Goal: Task Accomplishment & Management: Manage account settings

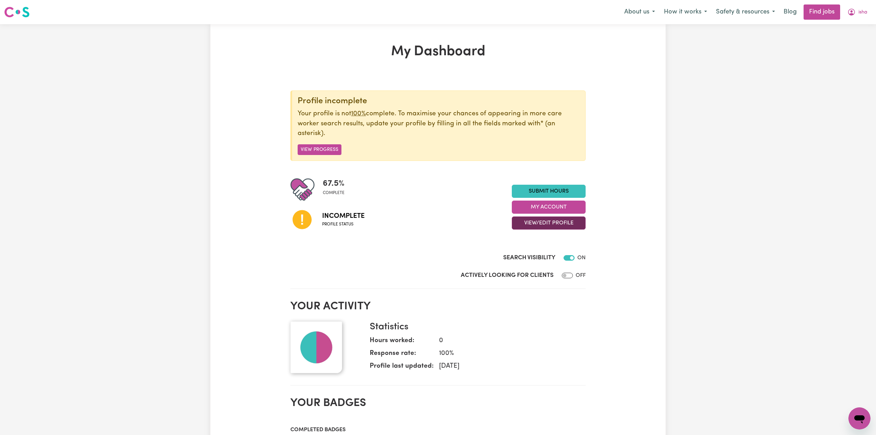
click at [555, 226] on button "View/Edit Profile" at bounding box center [549, 222] width 74 height 13
click at [535, 251] on link "Edit Profile" at bounding box center [544, 255] width 64 height 14
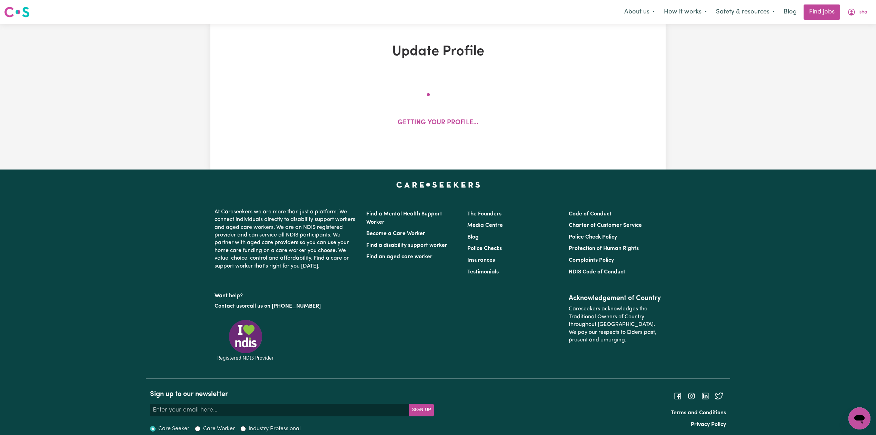
select select "[DEMOGRAPHIC_DATA]"
select select "Student Visa"
select select "Studying a healthcare related degree or qualification"
select select "40"
select select "50"
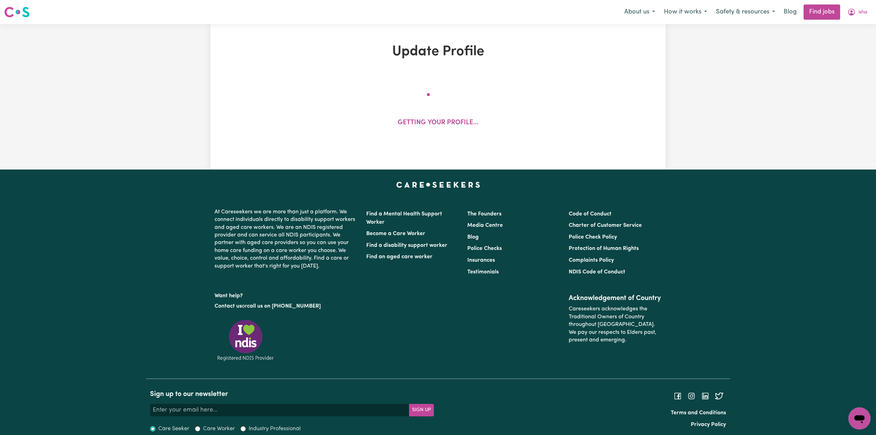
select select "60"
select select "80"
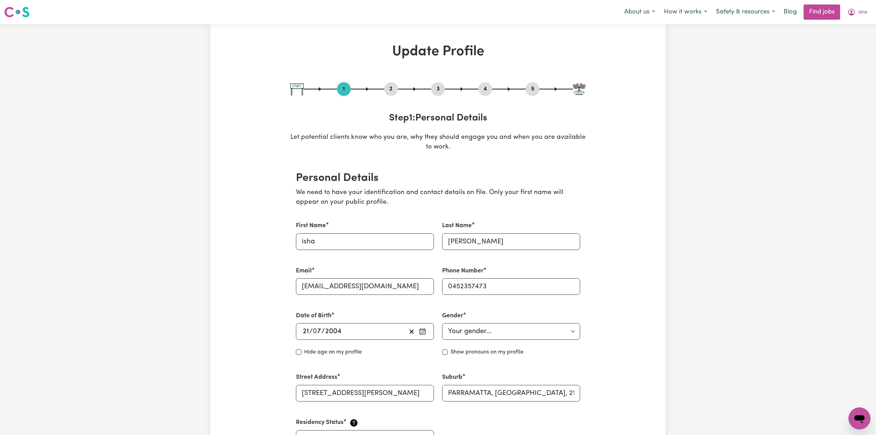
click at [388, 90] on button "2" at bounding box center [391, 88] width 14 height 9
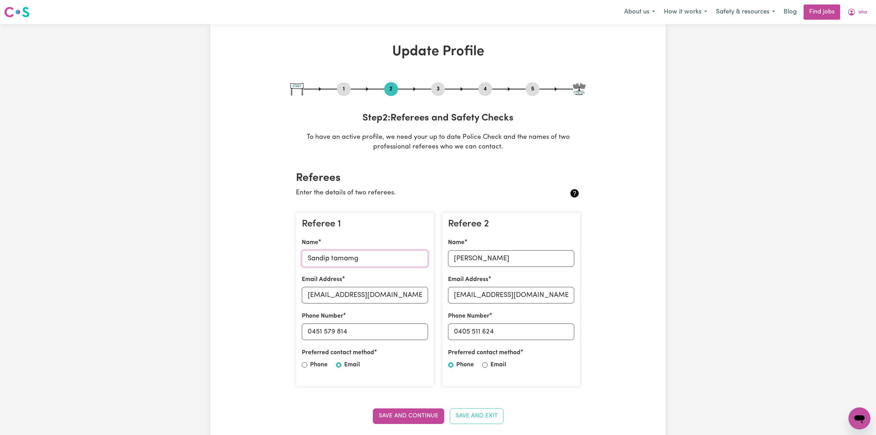
click at [336, 257] on input "Sandip tamamg" at bounding box center [365, 258] width 126 height 17
click at [345, 302] on input "[EMAIL_ADDRESS][DOMAIN_NAME]" at bounding box center [365, 295] width 126 height 17
click at [315, 330] on input "0451 579 814" at bounding box center [365, 331] width 126 height 17
drag, startPoint x: 313, startPoint y: 330, endPoint x: 447, endPoint y: 330, distance: 133.8
click at [447, 330] on div "Referee 1 Name [PERSON_NAME] Email Address [EMAIL_ADDRESS][DOMAIN_NAME] Phone N…" at bounding box center [438, 299] width 292 height 185
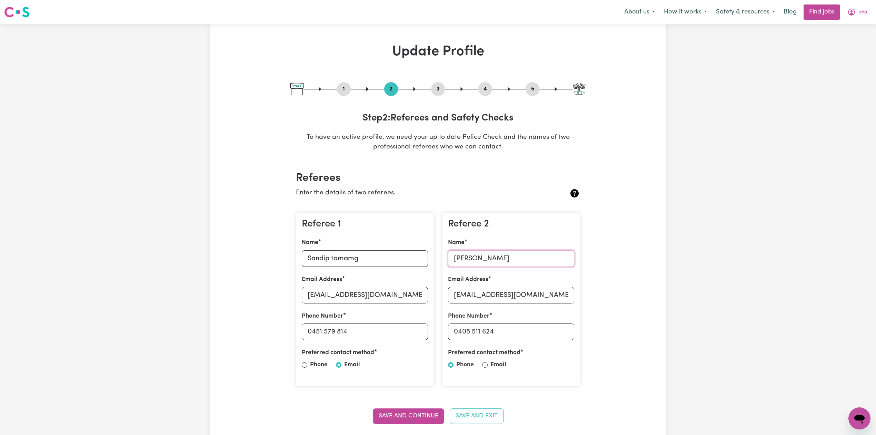
click at [500, 259] on input "[PERSON_NAME]" at bounding box center [511, 258] width 126 height 17
click at [493, 290] on input "[EMAIL_ADDRESS][DOMAIN_NAME]" at bounding box center [511, 295] width 126 height 17
drag, startPoint x: 458, startPoint y: 334, endPoint x: 61, endPoint y: 307, distance: 397.9
click at [539, 334] on input "0405 511 624" at bounding box center [511, 331] width 126 height 17
click at [536, 89] on button "5" at bounding box center [533, 88] width 14 height 9
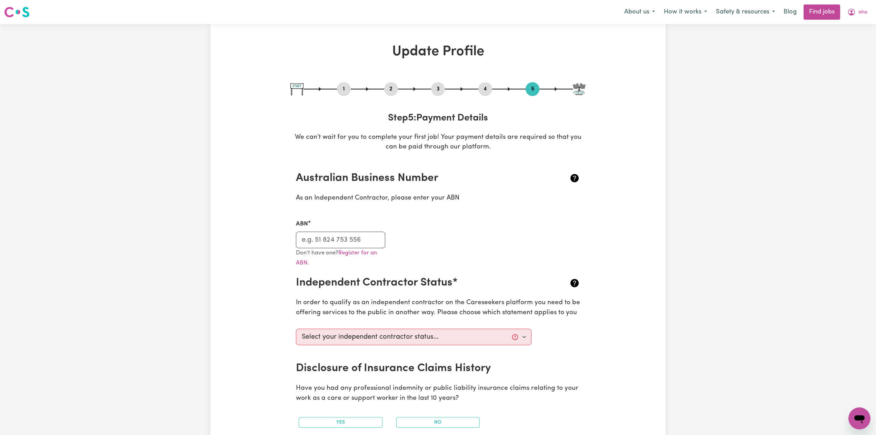
click at [344, 93] on button "1" at bounding box center [344, 88] width 14 height 9
select select "[DEMOGRAPHIC_DATA]"
select select "Student Visa"
select select "Studying a healthcare related degree or qualification"
select select "40"
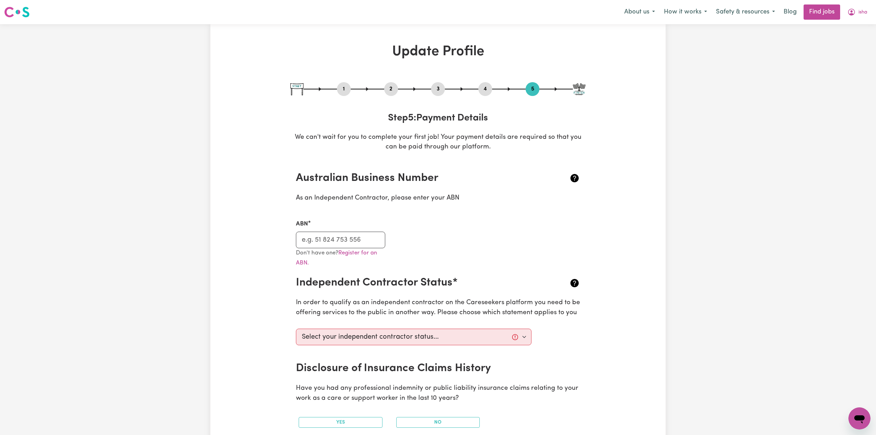
select select "50"
select select "60"
select select "80"
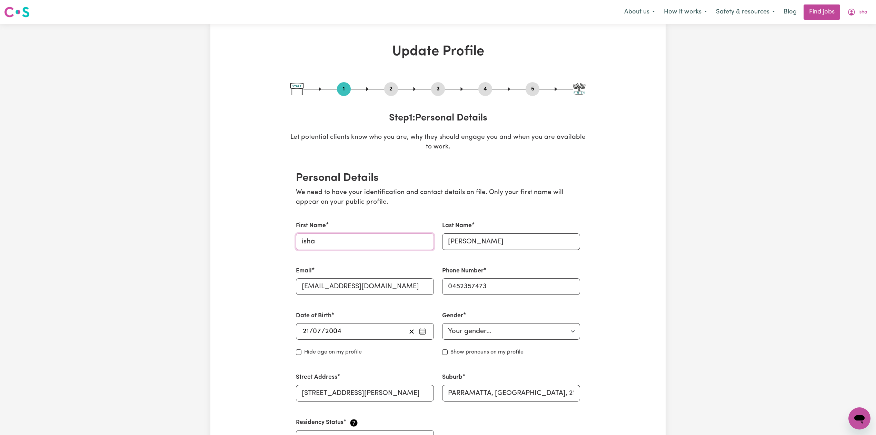
drag, startPoint x: 304, startPoint y: 240, endPoint x: 283, endPoint y: 240, distance: 20.3
type input "Isha"
drag, startPoint x: 452, startPoint y: 239, endPoint x: 433, endPoint y: 239, distance: 18.6
click at [433, 239] on div "First Name Isha Last Name [PERSON_NAME] Email [EMAIL_ADDRESS][DOMAIN_NAME] Phon…" at bounding box center [438, 334] width 292 height 242
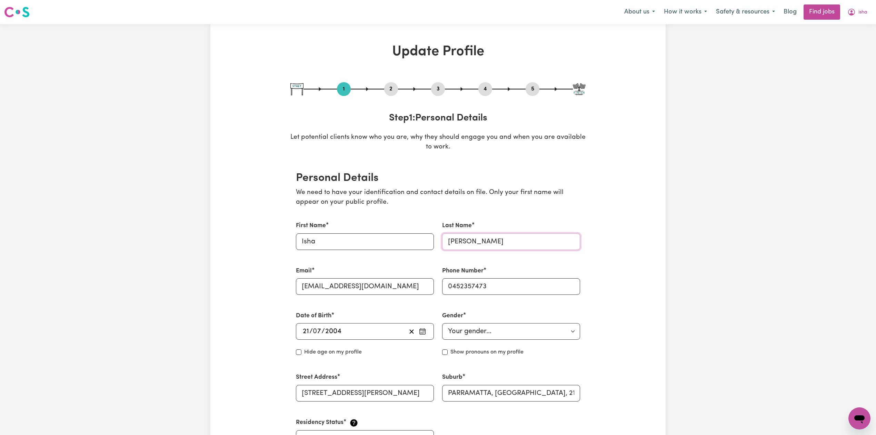
type input "[PERSON_NAME]"
click at [334, 243] on input "Isha" at bounding box center [365, 241] width 138 height 17
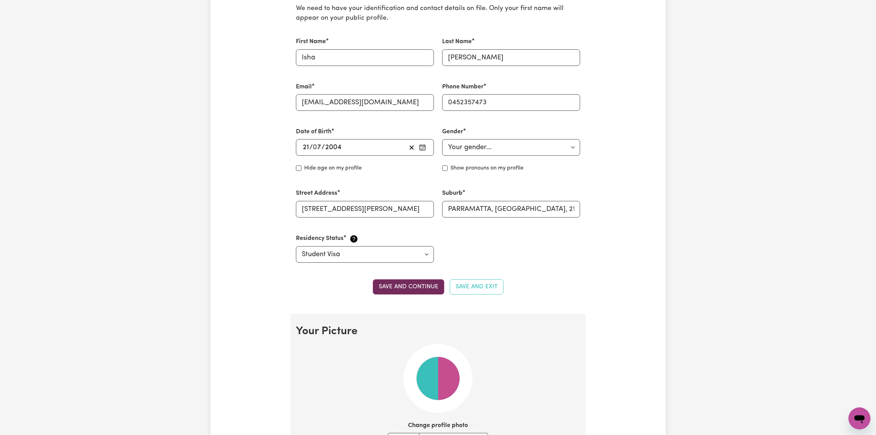
drag, startPoint x: 398, startPoint y: 286, endPoint x: 217, endPoint y: 82, distance: 272.9
click at [397, 286] on button "Save and continue" at bounding box center [408, 286] width 71 height 15
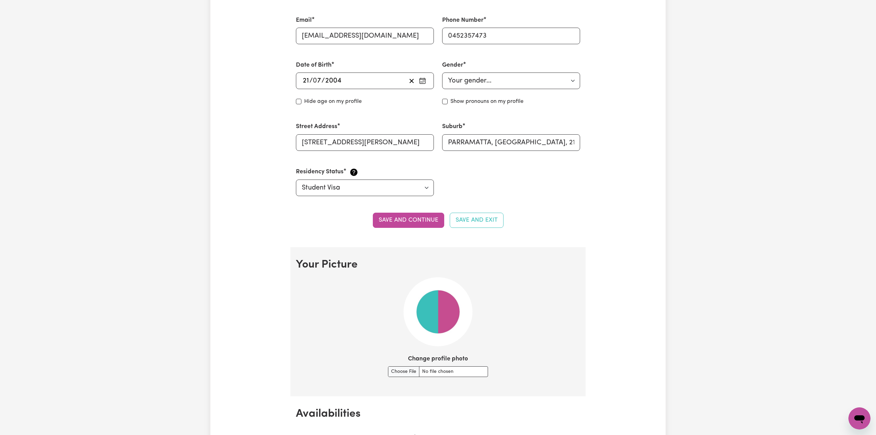
scroll to position [0, 0]
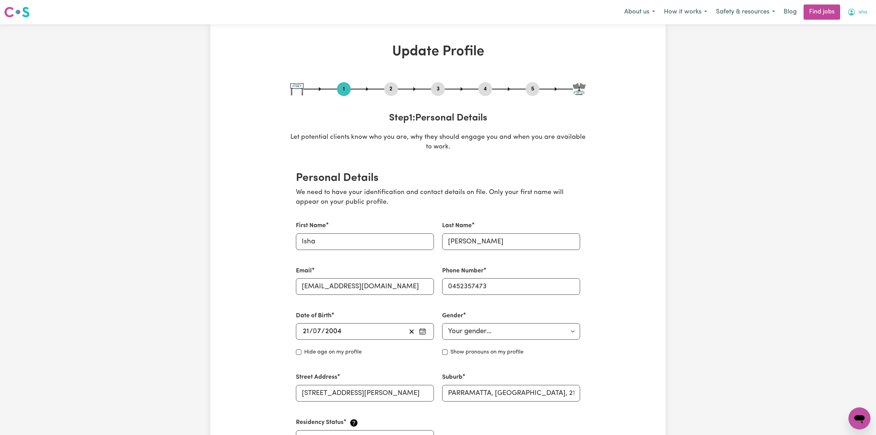
click at [865, 19] on button "isha" at bounding box center [857, 12] width 29 height 14
click at [838, 56] on link "Logout" at bounding box center [844, 52] width 54 height 13
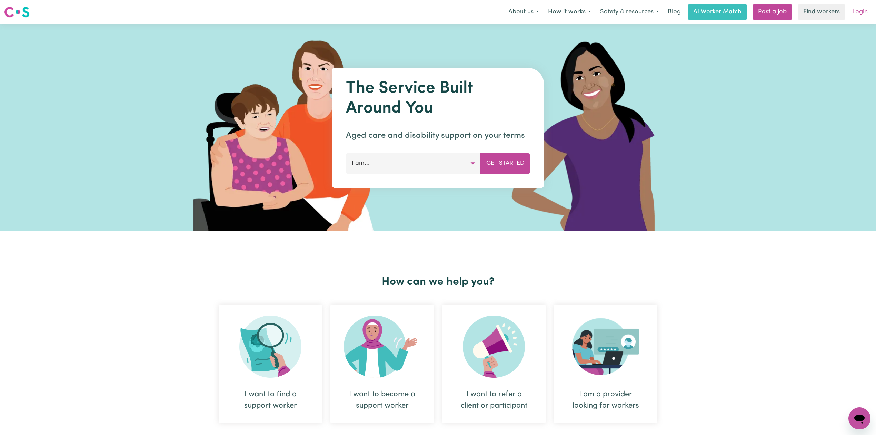
click at [863, 14] on link "Login" at bounding box center [860, 11] width 24 height 15
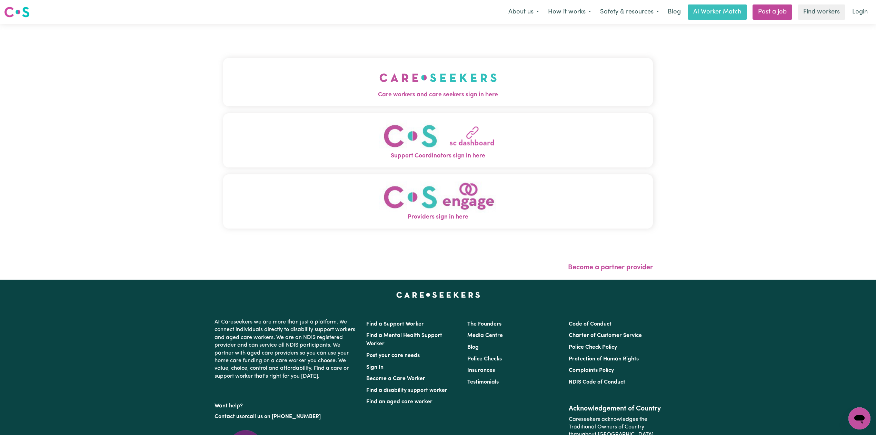
click at [408, 119] on button "Support Coordinators sign in here" at bounding box center [438, 140] width 430 height 54
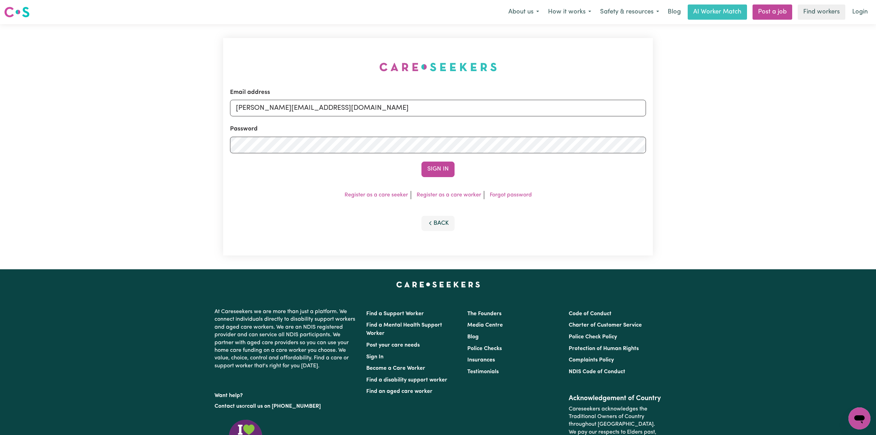
click at [323, 127] on div "Password" at bounding box center [438, 138] width 416 height 29
click at [324, 120] on form "Email address [PERSON_NAME][EMAIL_ADDRESS][DOMAIN_NAME] Password Sign In" at bounding box center [438, 132] width 416 height 89
drag, startPoint x: 308, startPoint y: 108, endPoint x: 297, endPoint y: 112, distance: 12.1
click at [308, 108] on input "[PERSON_NAME][EMAIL_ADDRESS][DOMAIN_NAME]" at bounding box center [438, 108] width 416 height 17
drag, startPoint x: 272, startPoint y: 108, endPoint x: 476, endPoint y: 109, distance: 204.2
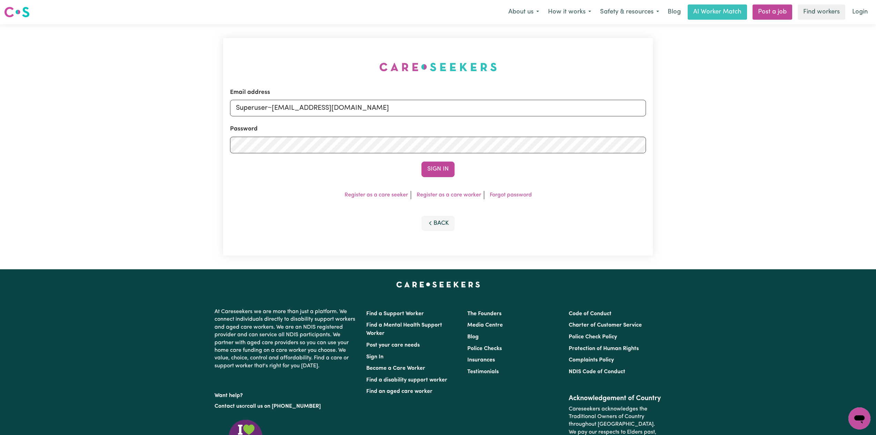
click at [476, 109] on input "Superuser~[EMAIL_ADDRESS][DOMAIN_NAME]" at bounding box center [438, 108] width 416 height 17
type input "Superuser~[EMAIL_ADDRESS][DOMAIN_NAME]"
click at [451, 172] on button "Sign In" at bounding box center [437, 168] width 33 height 15
